Goal: Complete application form

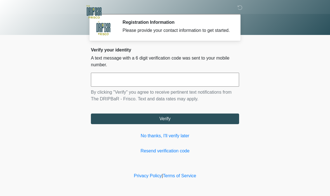
click at [111, 84] on input "text" at bounding box center [165, 80] width 148 height 14
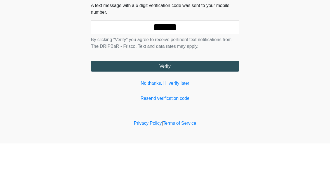
type input "******"
click at [165, 114] on button "Verify" at bounding box center [165, 119] width 148 height 11
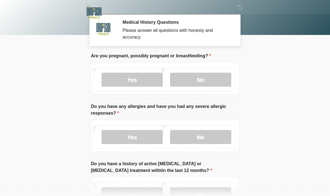
click at [192, 78] on label "No" at bounding box center [200, 80] width 61 height 14
click at [187, 137] on label "No" at bounding box center [200, 137] width 61 height 14
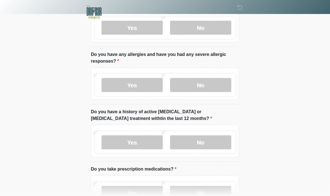
scroll to position [53, 0]
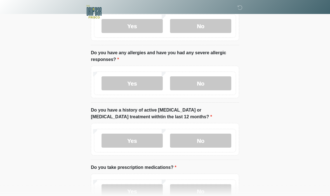
click at [191, 142] on label "No" at bounding box center [200, 141] width 61 height 14
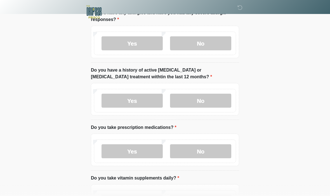
scroll to position [98, 0]
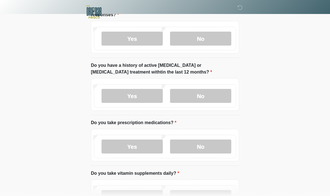
click at [190, 148] on label "No" at bounding box center [200, 147] width 61 height 14
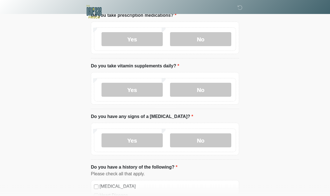
scroll to position [206, 0]
click at [129, 93] on label "Yes" at bounding box center [132, 90] width 61 height 14
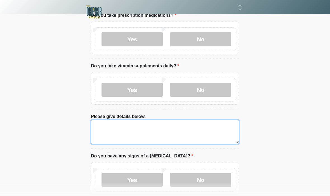
click at [105, 124] on textarea "Please give details below." at bounding box center [165, 132] width 148 height 24
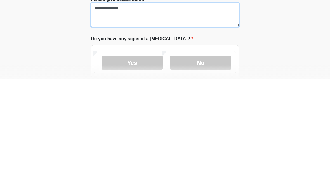
type textarea "**********"
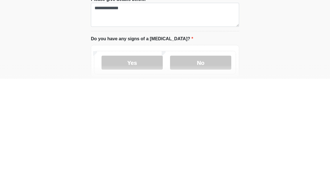
click at [189, 173] on label "No" at bounding box center [200, 180] width 61 height 14
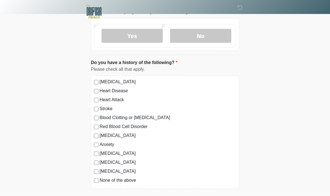
scroll to position [371, 0]
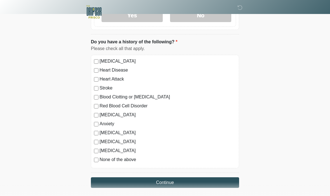
click at [114, 179] on button "Continue" at bounding box center [165, 182] width 148 height 11
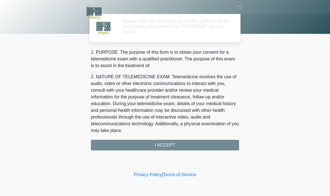
scroll to position [0, 0]
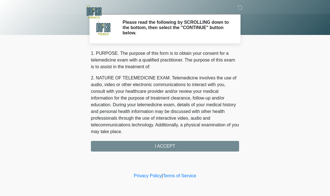
click at [127, 143] on div "1. PURPOSE. The purpose of this form is to obtain your consent for a telemedici…" at bounding box center [165, 101] width 148 height 102
click at [157, 143] on div "1. PURPOSE. The purpose of this form is to obtain your consent for a telemedici…" at bounding box center [165, 101] width 148 height 102
click at [166, 142] on div "1. PURPOSE. The purpose of this form is to obtain your consent for a telemedici…" at bounding box center [165, 101] width 148 height 102
click at [163, 143] on div "1. PURPOSE. The purpose of this form is to obtain your consent for a telemedici…" at bounding box center [165, 101] width 148 height 102
click at [159, 144] on div "1. PURPOSE. The purpose of this form is to obtain your consent for a telemedici…" at bounding box center [165, 101] width 148 height 102
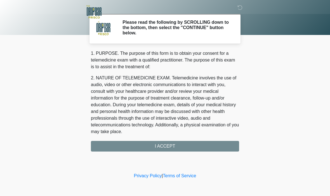
click at [166, 147] on div "1. PURPOSE. The purpose of this form is to obtain your consent for a telemedici…" at bounding box center [165, 101] width 148 height 102
click at [185, 145] on div "1. PURPOSE. The purpose of this form is to obtain your consent for a telemedici…" at bounding box center [165, 101] width 148 height 102
click at [167, 150] on div "1. PURPOSE. The purpose of this form is to obtain your consent for a telemedici…" at bounding box center [165, 101] width 148 height 102
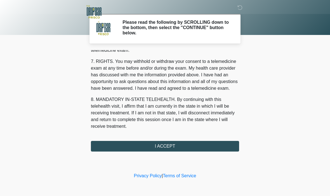
scroll to position [240, 0]
click at [184, 145] on button "I ACCEPT" at bounding box center [165, 146] width 148 height 11
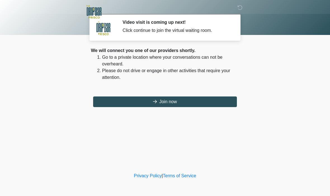
click at [185, 100] on button "Join now" at bounding box center [165, 101] width 144 height 11
